Goal: Navigation & Orientation: Go to known website

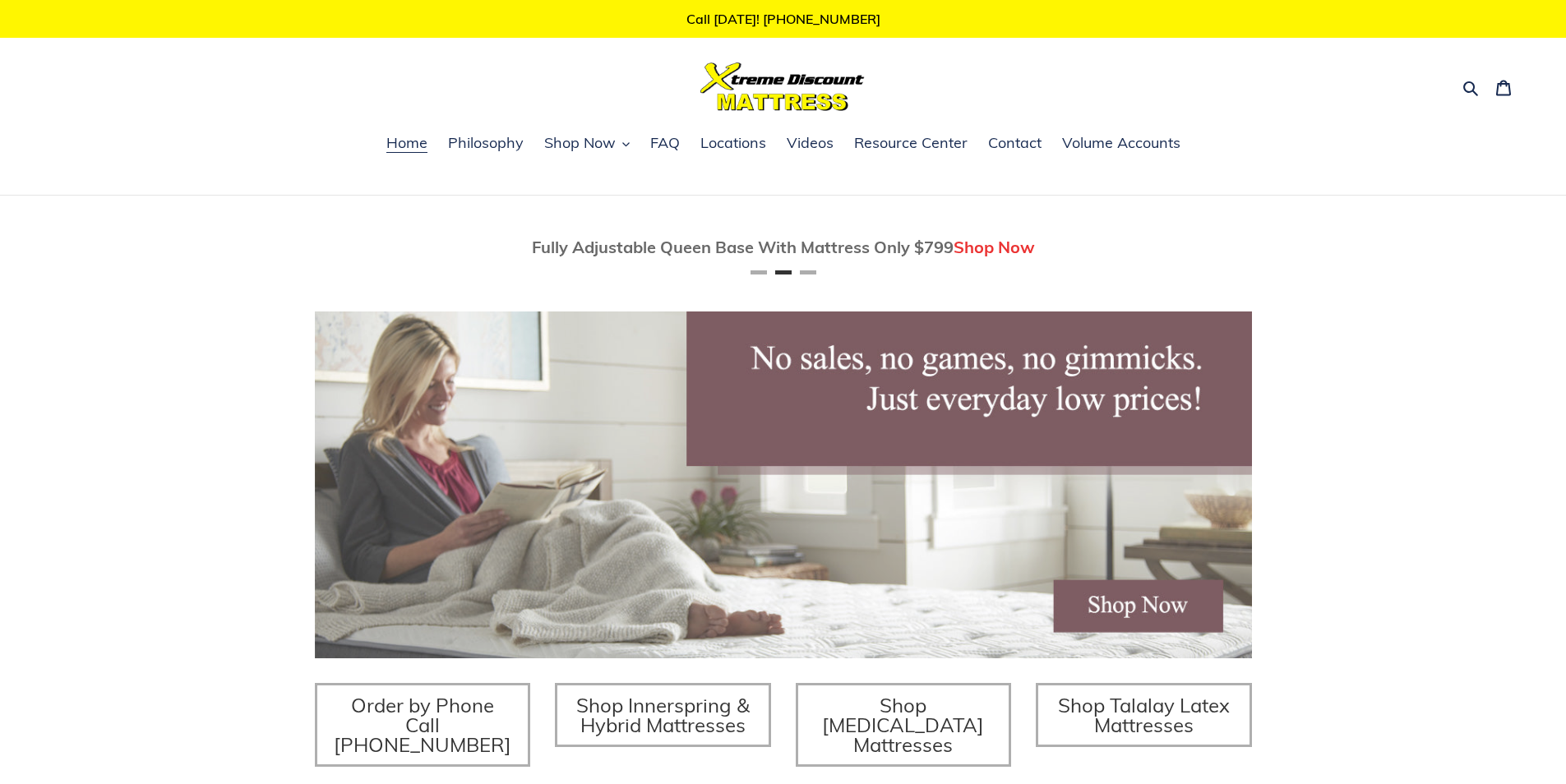
scroll to position [0, 937]
click at [705, 107] on img at bounding box center [782, 87] width 165 height 48
click at [711, 92] on img at bounding box center [782, 87] width 165 height 48
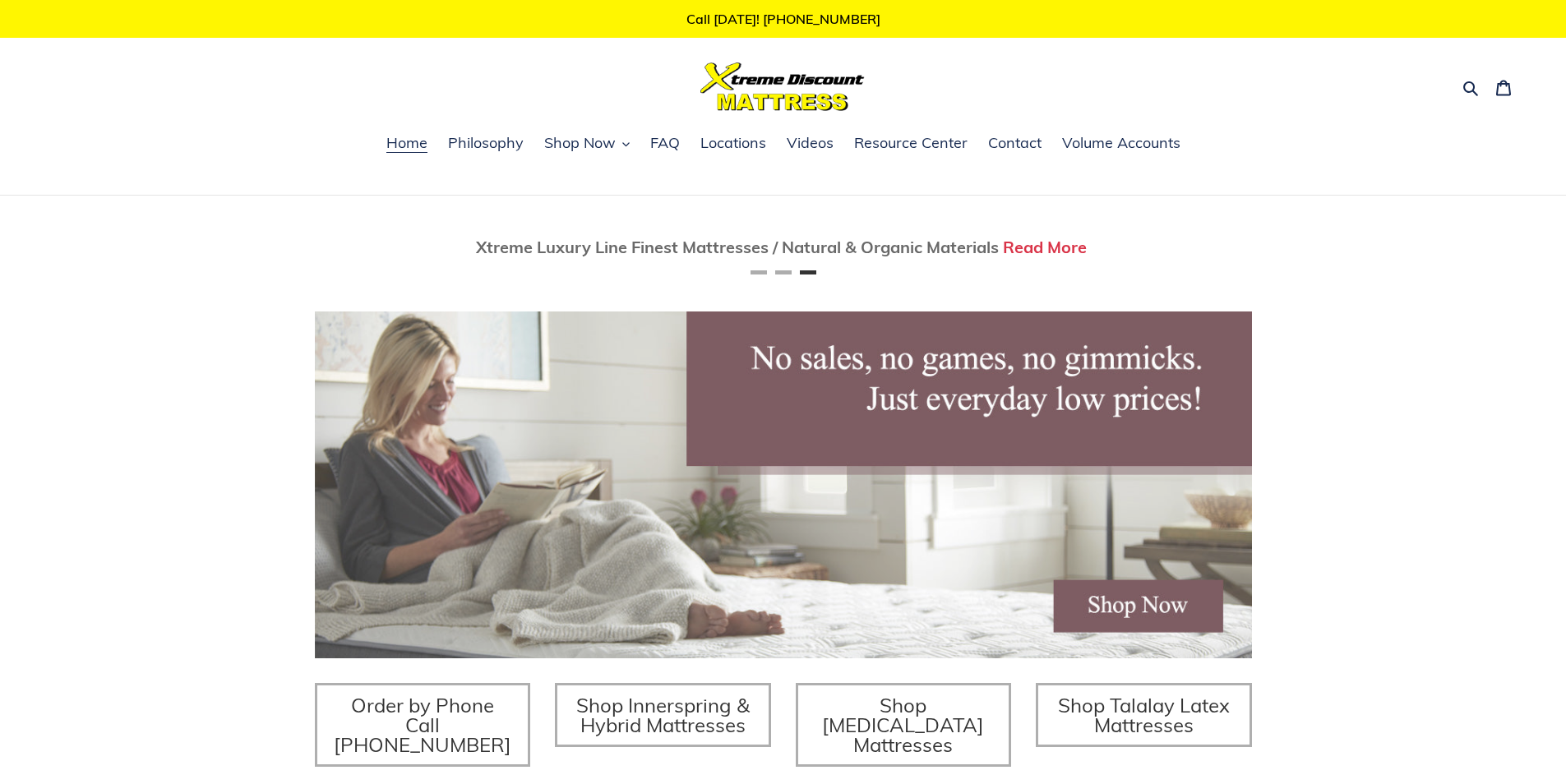
drag, startPoint x: 752, startPoint y: 105, endPoint x: 834, endPoint y: 101, distance: 82.1
click at [761, 97] on img at bounding box center [782, 87] width 165 height 48
